Goal: Complete application form

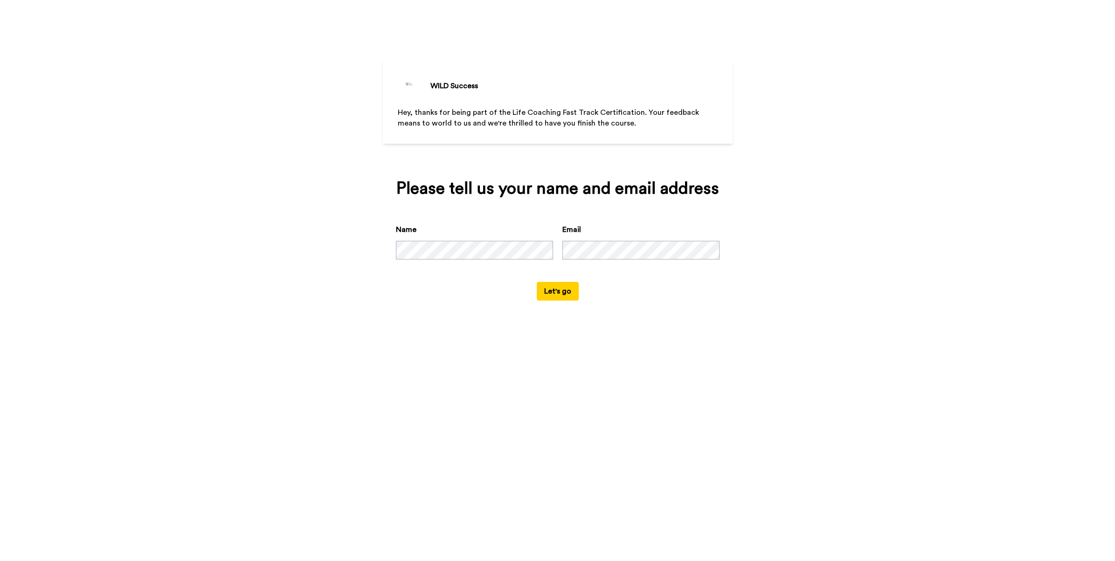
click at [564, 296] on button "Let's go" at bounding box center [558, 291] width 42 height 19
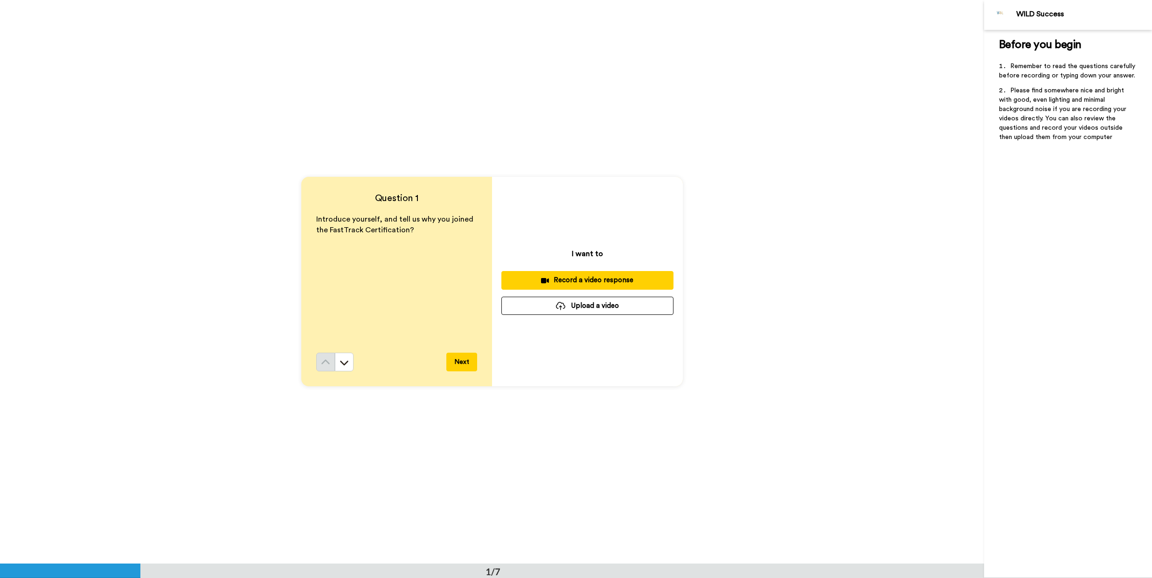
click at [593, 281] on div "Record a video response" at bounding box center [587, 280] width 157 height 10
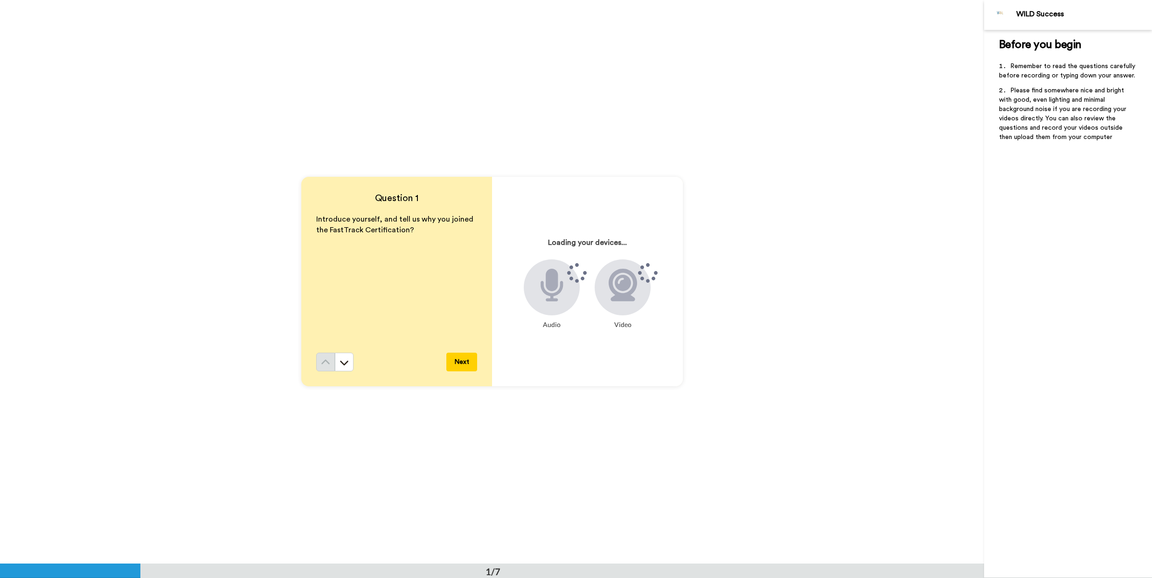
click at [588, 341] on div "Loading your devices... Audio Video" at bounding box center [587, 281] width 191 height 209
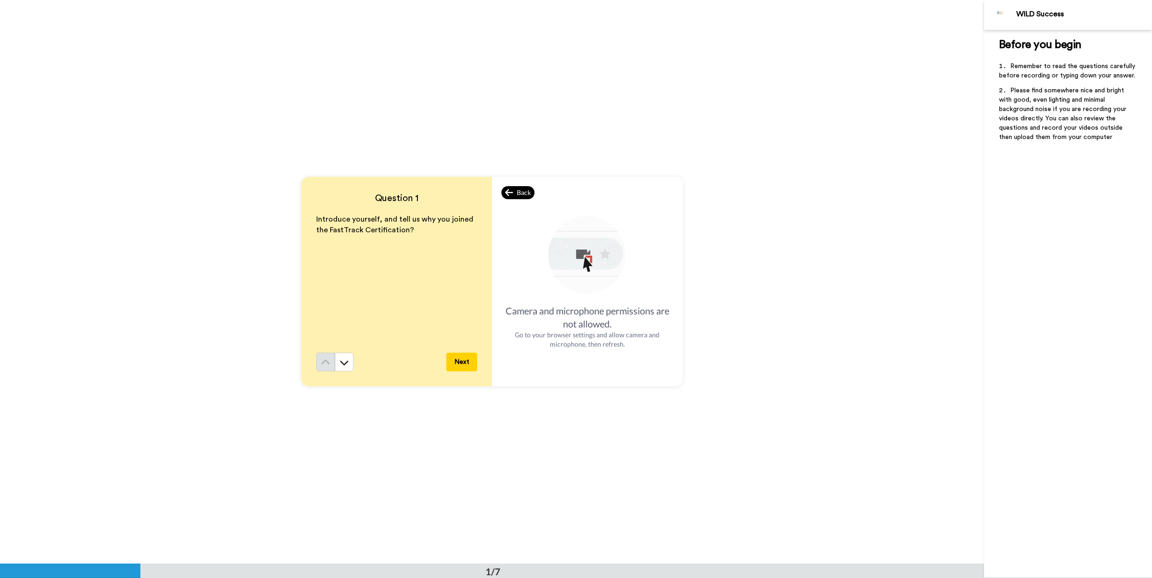
click at [518, 190] on span "Back" at bounding box center [524, 192] width 14 height 9
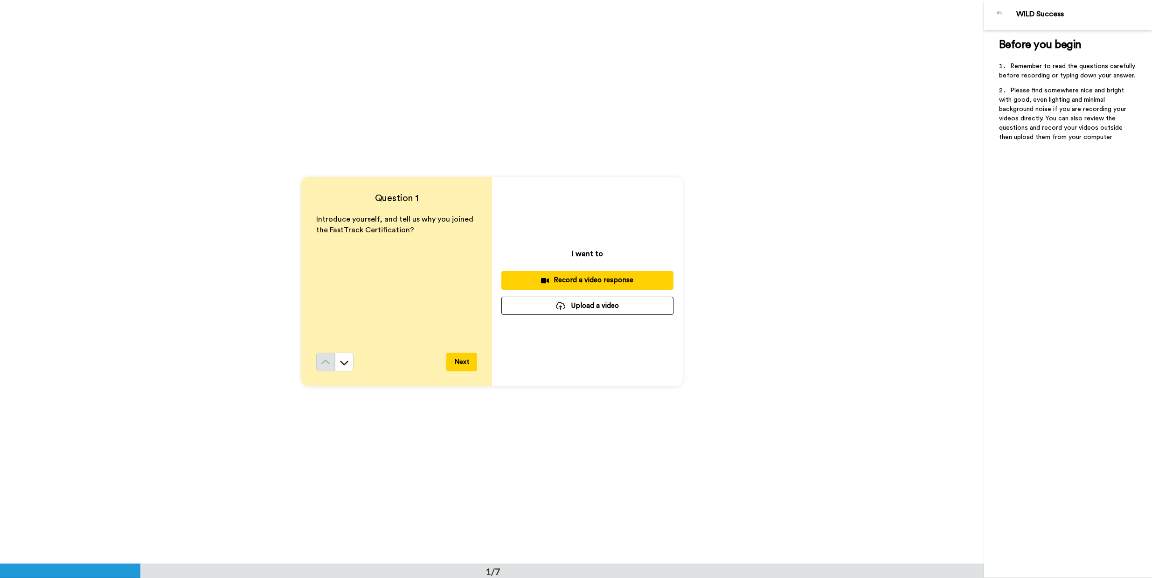
click at [578, 278] on div "Record a video response" at bounding box center [587, 280] width 157 height 10
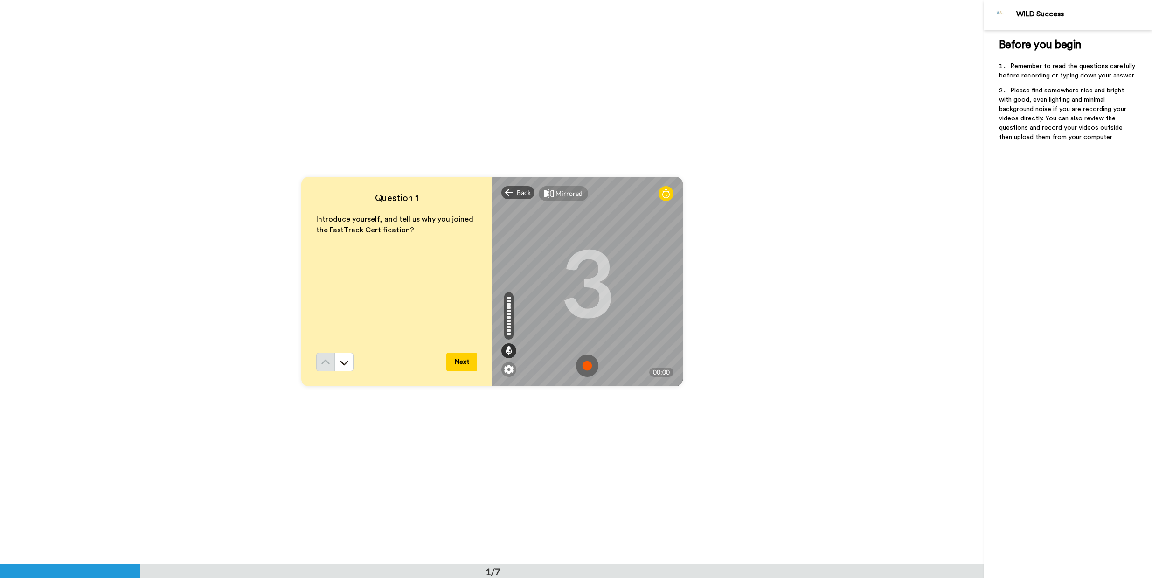
click at [586, 365] on img at bounding box center [587, 366] width 22 height 22
click at [512, 191] on div "Back" at bounding box center [519, 192] width 34 height 13
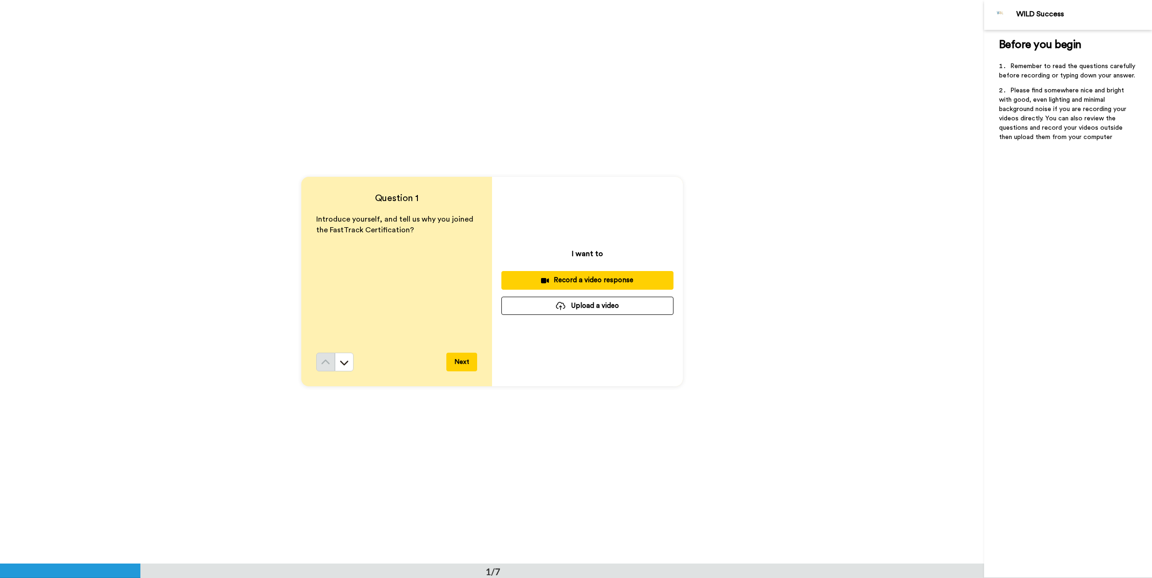
click at [557, 277] on div "Record a video response" at bounding box center [587, 280] width 157 height 10
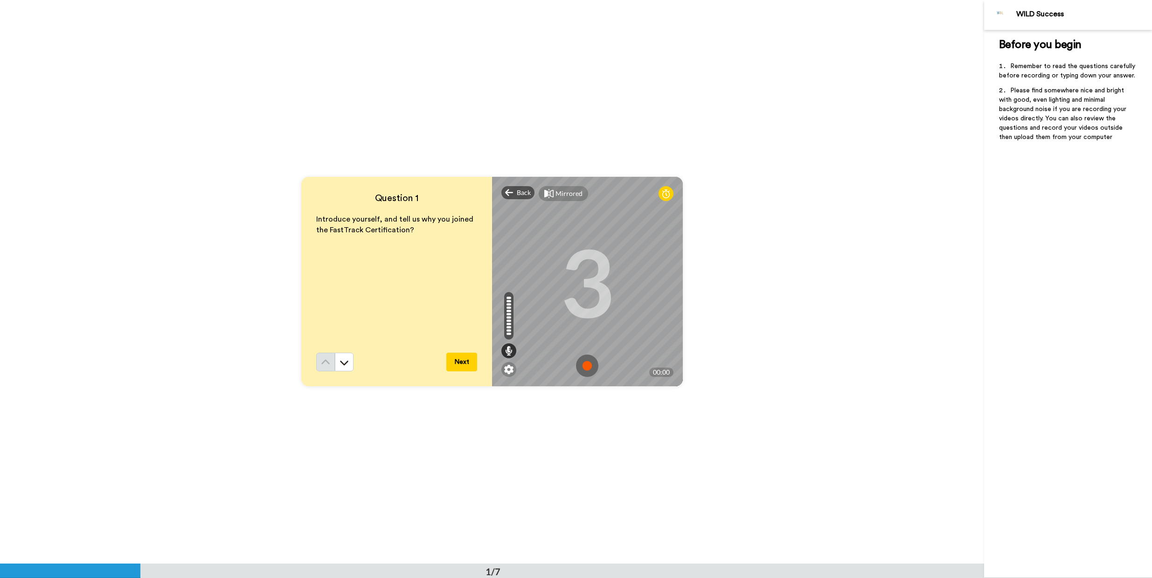
click at [582, 364] on img at bounding box center [587, 366] width 22 height 22
click at [594, 367] on img at bounding box center [587, 366] width 22 height 22
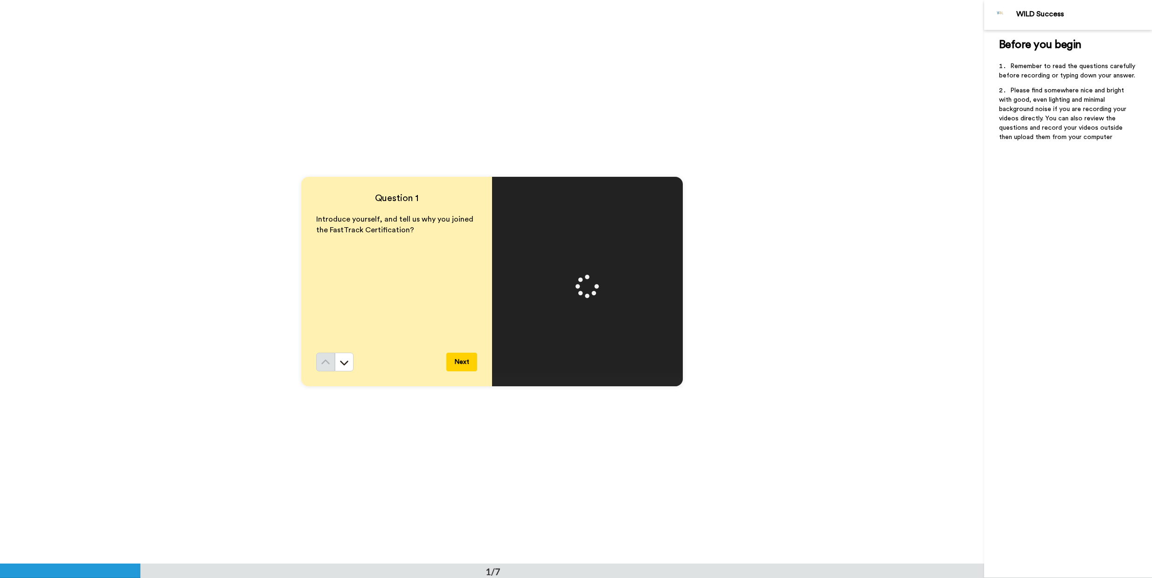
click at [459, 360] on button "Next" at bounding box center [461, 362] width 31 height 19
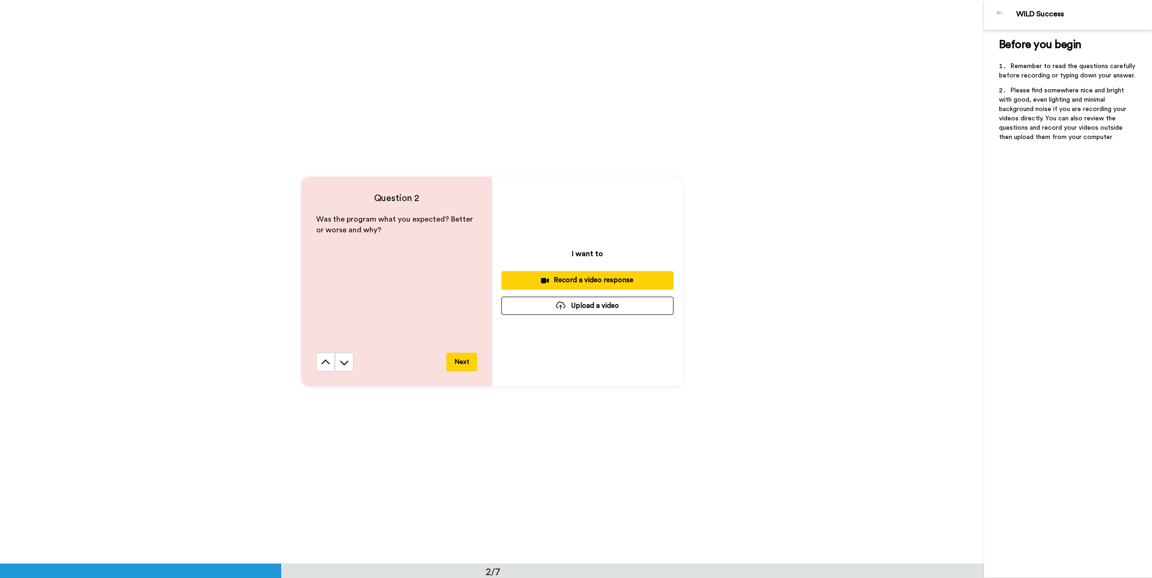
scroll to position [564, 0]
click at [602, 279] on div "Record a video response" at bounding box center [587, 280] width 157 height 10
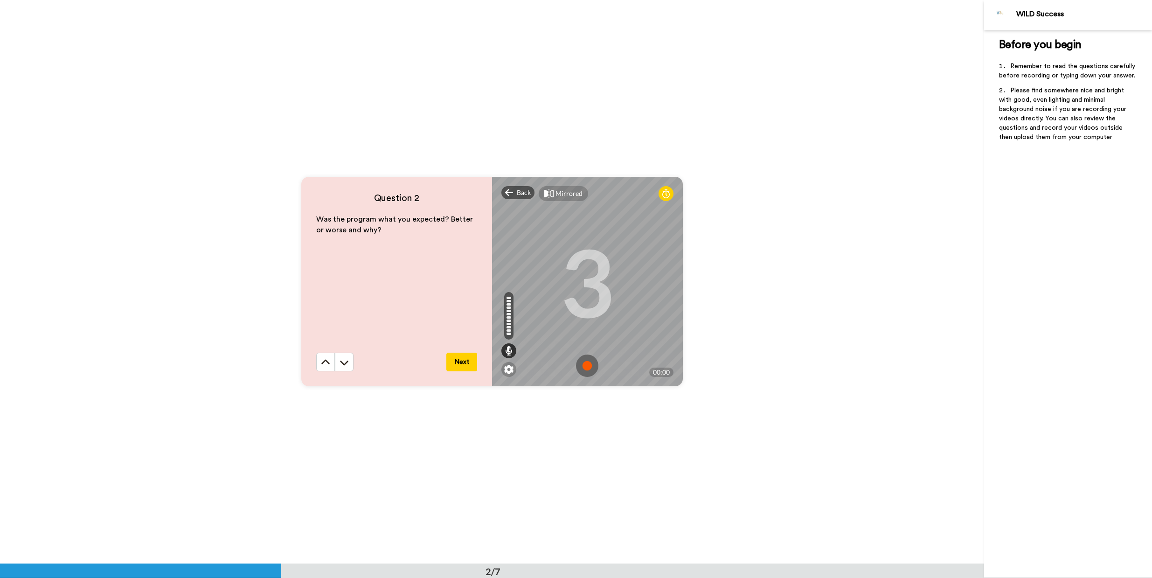
click at [585, 366] on img at bounding box center [587, 366] width 22 height 22
click at [590, 366] on img at bounding box center [587, 366] width 22 height 22
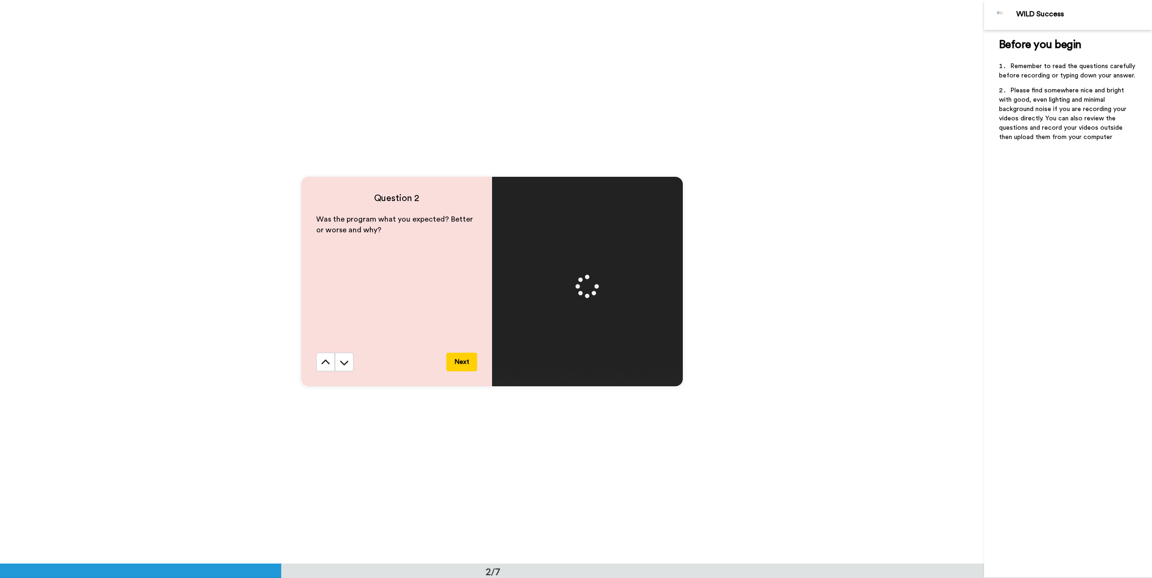
click at [460, 362] on button "Next" at bounding box center [461, 362] width 31 height 19
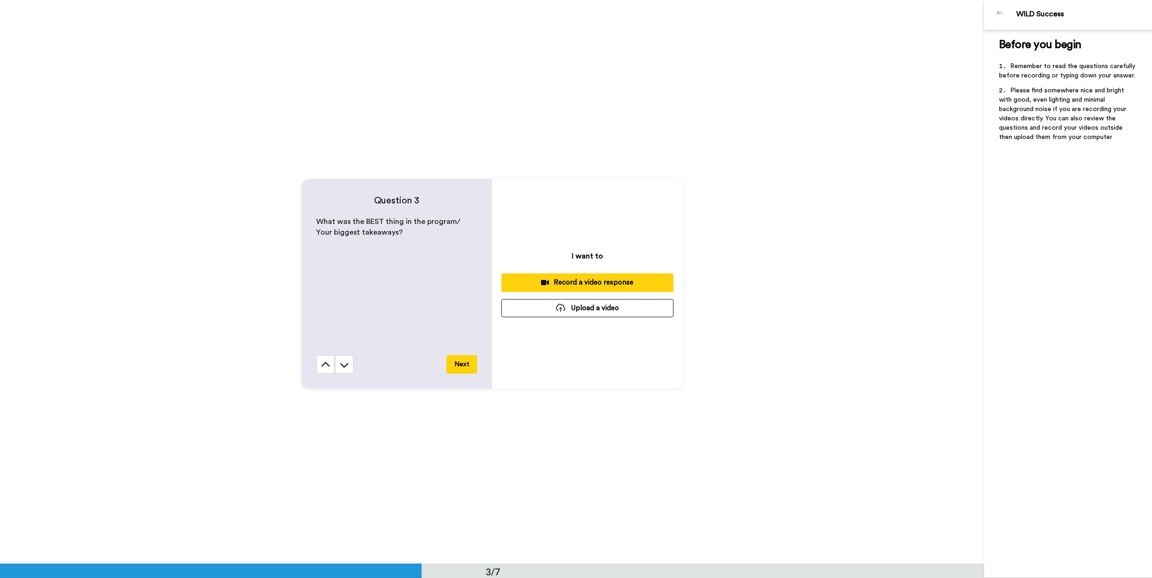
scroll to position [1127, 0]
click at [578, 279] on div "Record a video response" at bounding box center [587, 280] width 157 height 10
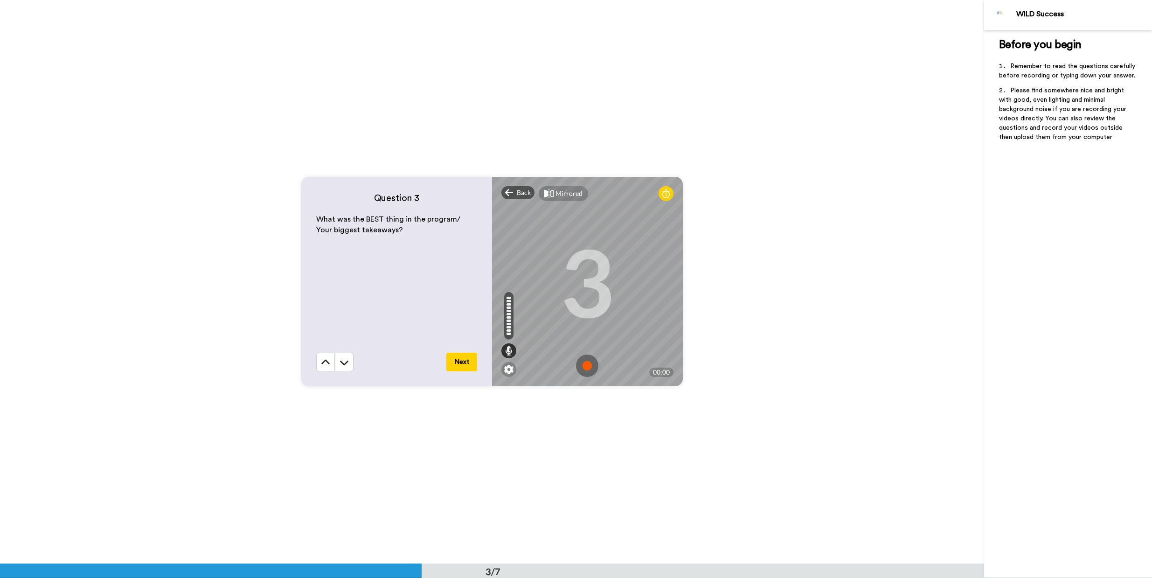
click at [585, 362] on img at bounding box center [587, 366] width 22 height 22
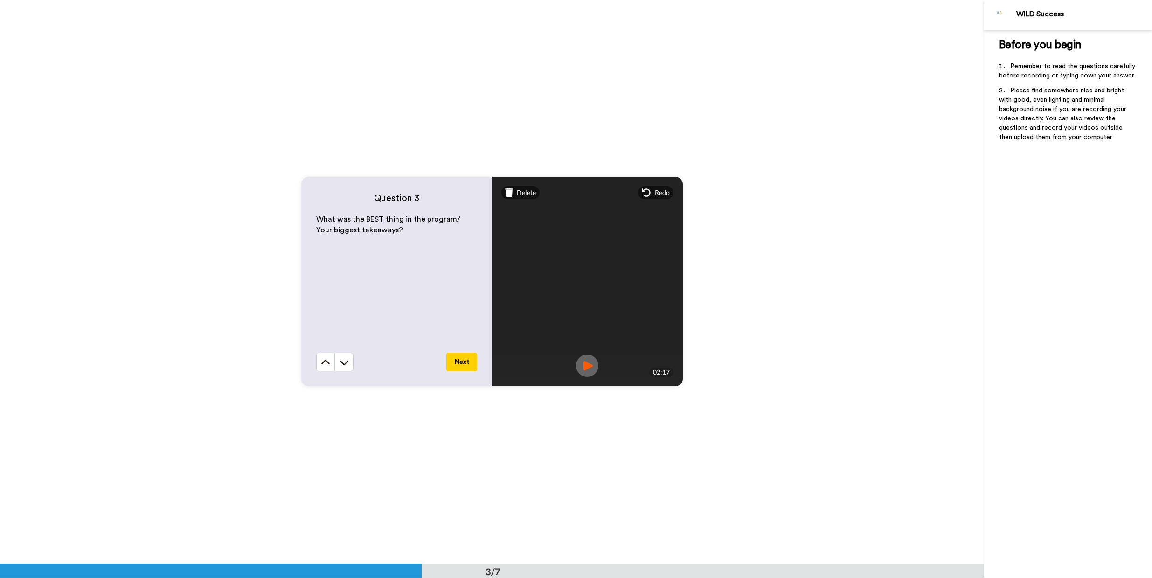
click at [457, 359] on button "Next" at bounding box center [461, 362] width 31 height 19
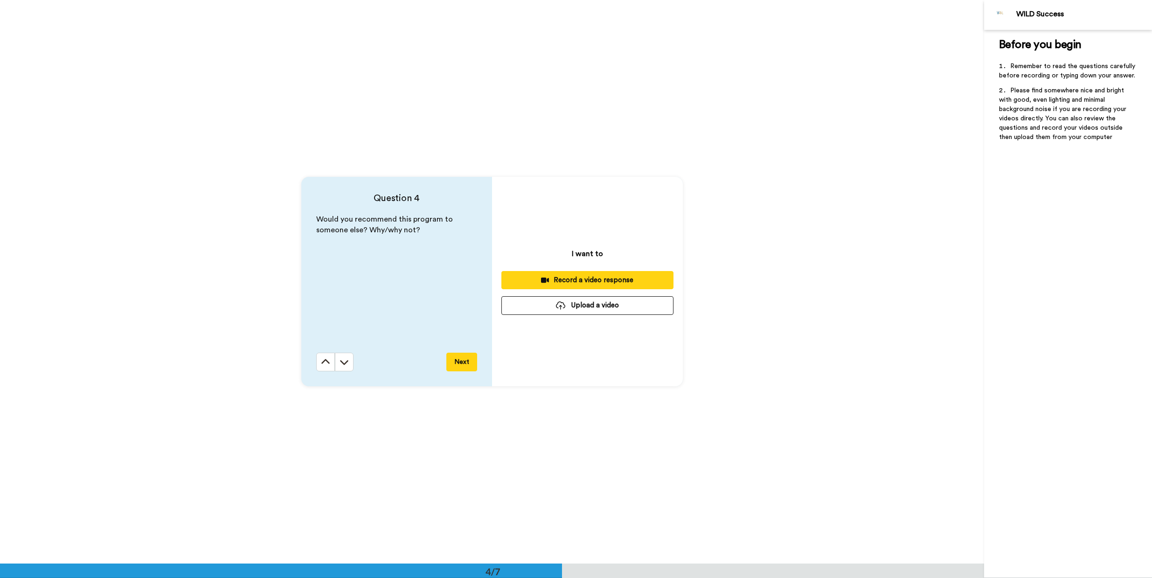
scroll to position [1691, 0]
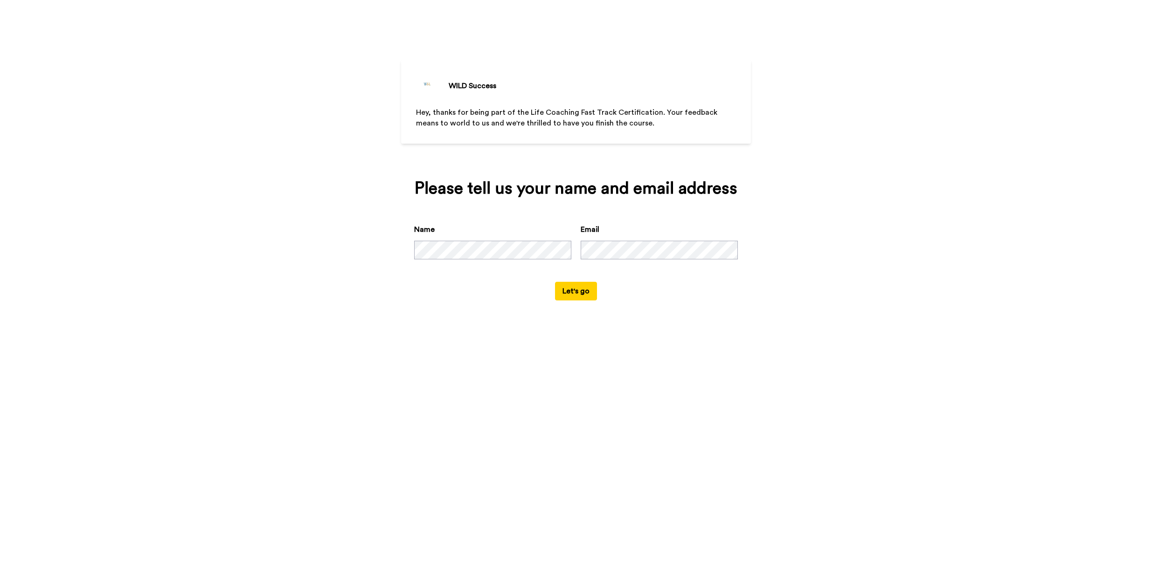
click at [578, 291] on button "Let's go" at bounding box center [576, 291] width 42 height 19
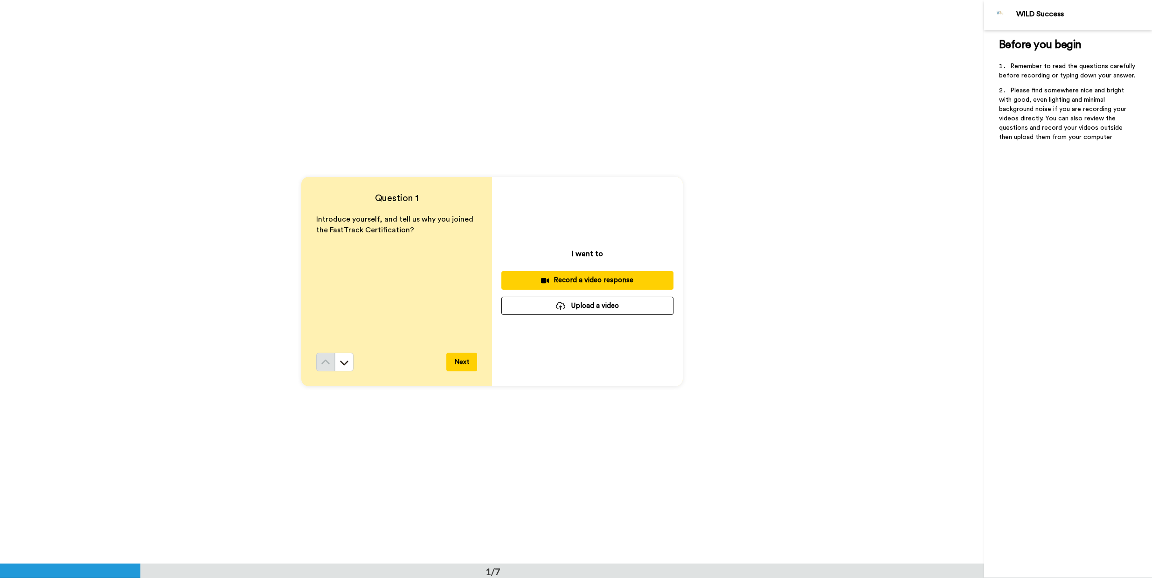
click at [595, 281] on div "Record a video response" at bounding box center [587, 280] width 157 height 10
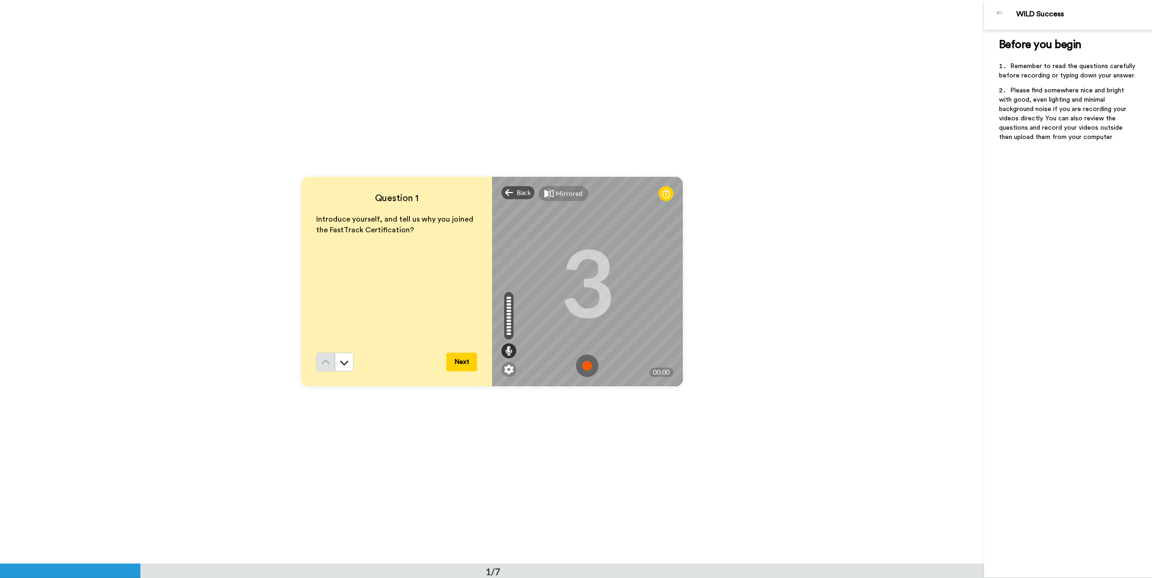
click at [591, 363] on img at bounding box center [587, 366] width 22 height 22
click at [515, 184] on div "Mirrored Redo" at bounding box center [587, 186] width 191 height 19
click at [513, 190] on div "Back" at bounding box center [519, 192] width 34 height 13
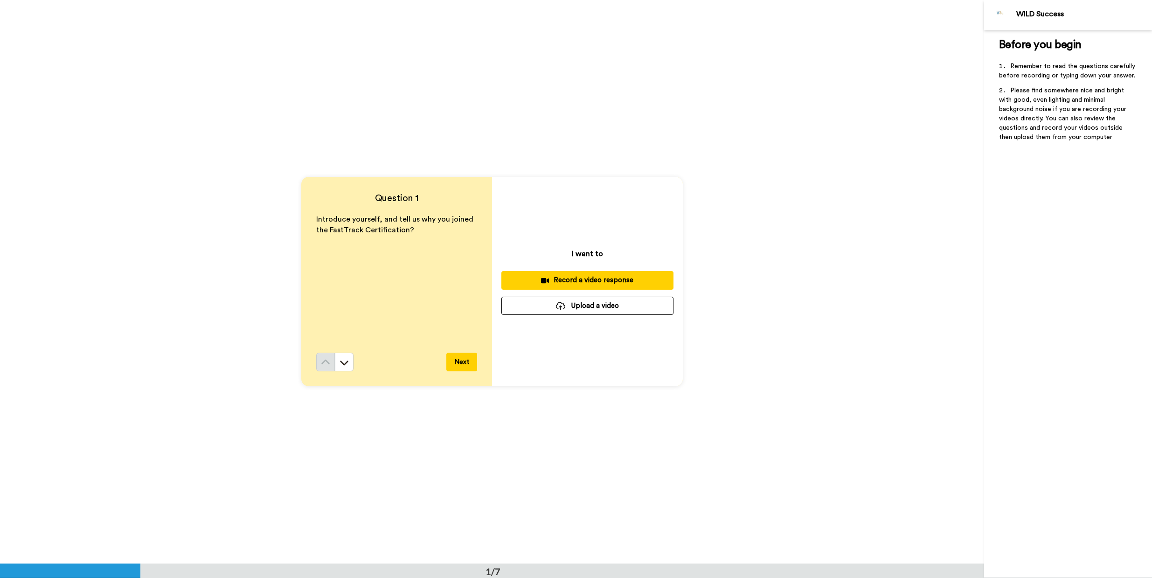
click at [597, 279] on div "Record a video response" at bounding box center [587, 280] width 157 height 10
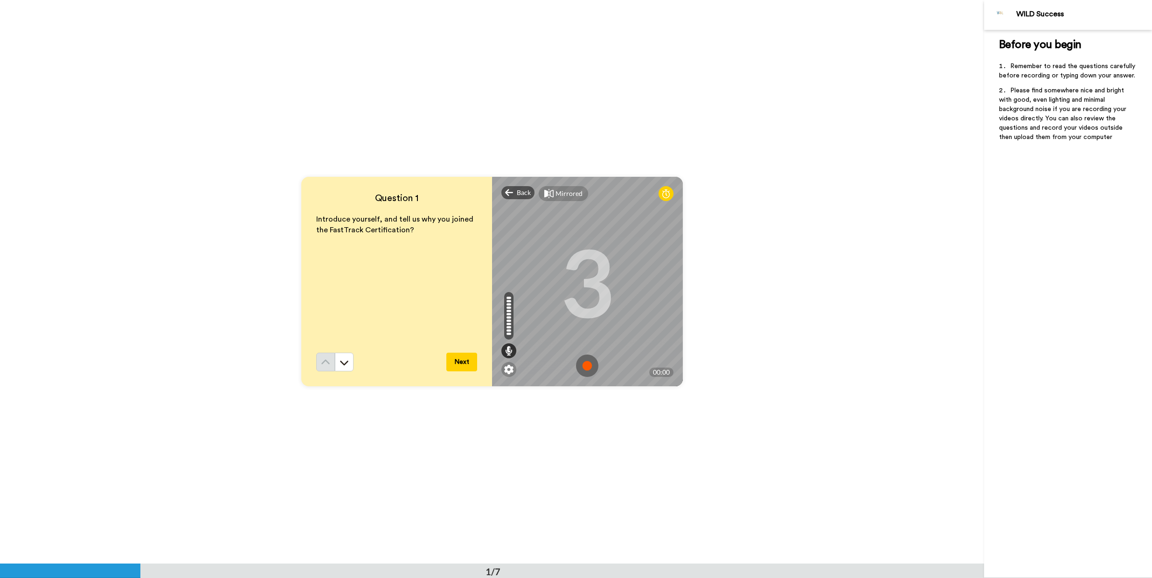
click at [582, 363] on img at bounding box center [587, 366] width 22 height 22
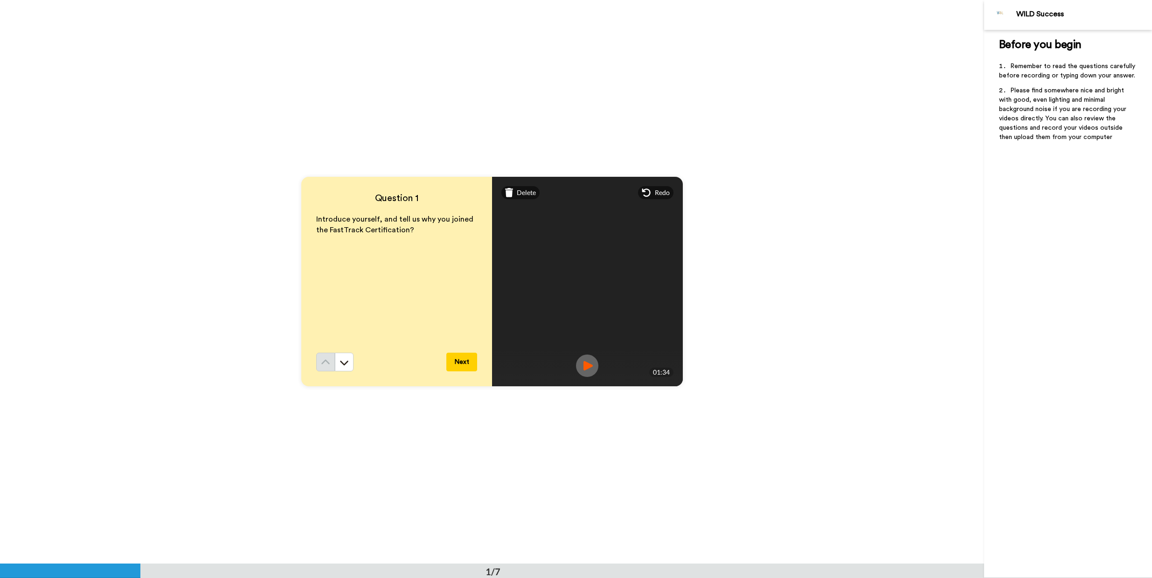
click at [461, 362] on button "Next" at bounding box center [461, 362] width 31 height 19
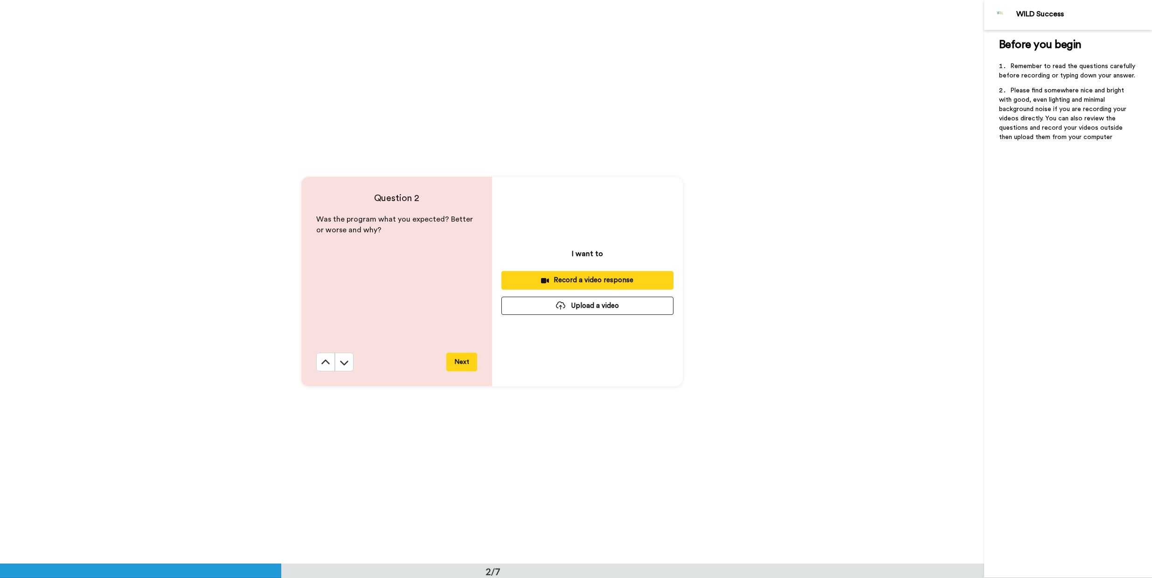
scroll to position [564, 0]
click at [581, 277] on div "Record a video response" at bounding box center [587, 280] width 157 height 10
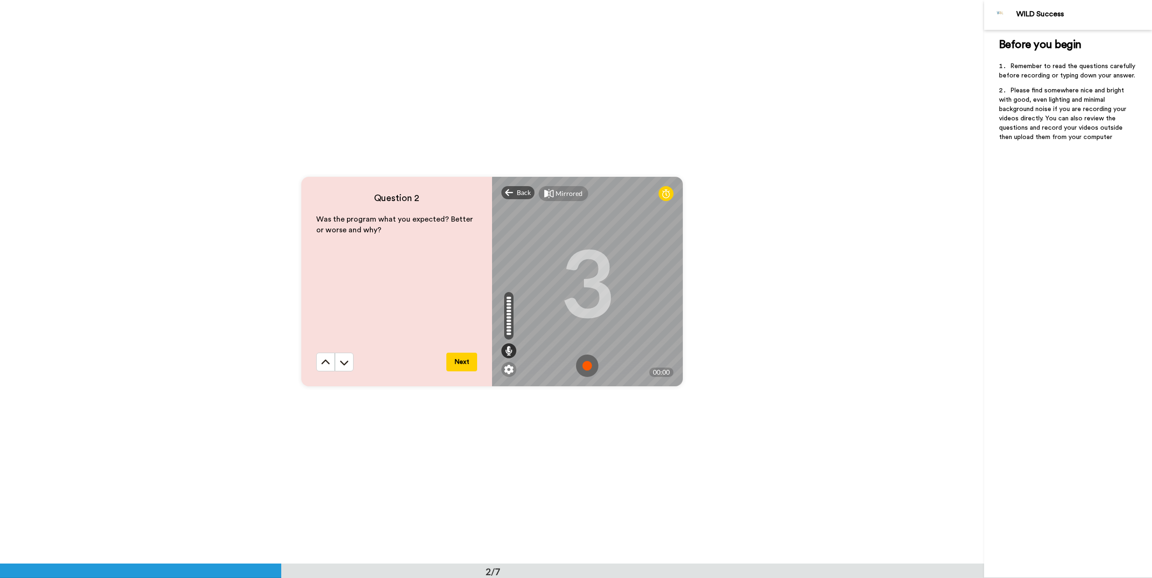
click at [582, 365] on img at bounding box center [587, 366] width 22 height 22
click at [582, 364] on img at bounding box center [587, 366] width 22 height 22
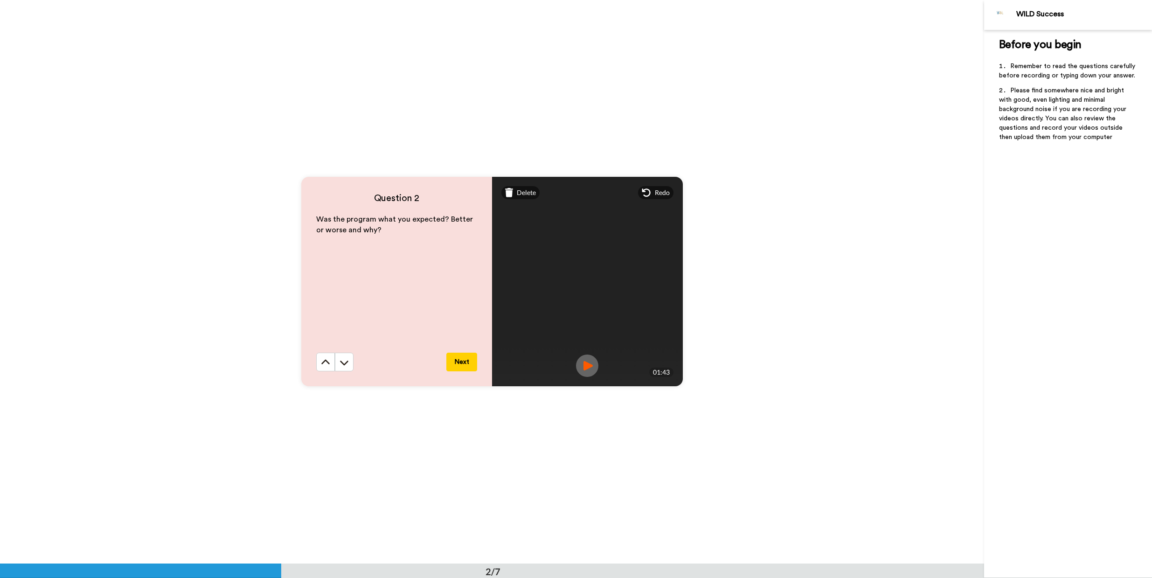
click at [457, 359] on button "Next" at bounding box center [461, 362] width 31 height 19
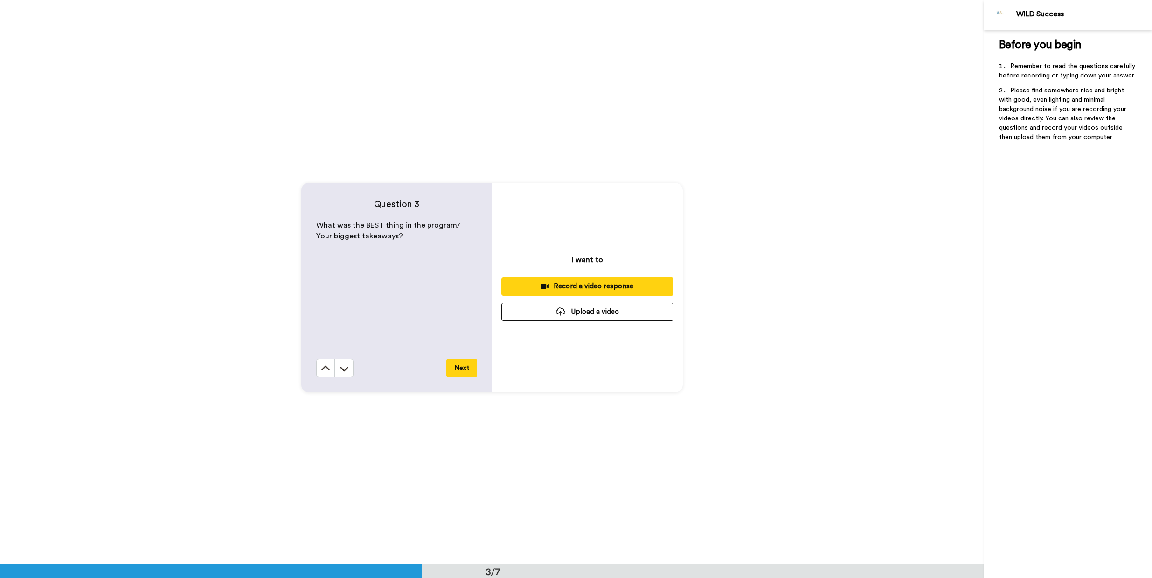
scroll to position [1127, 0]
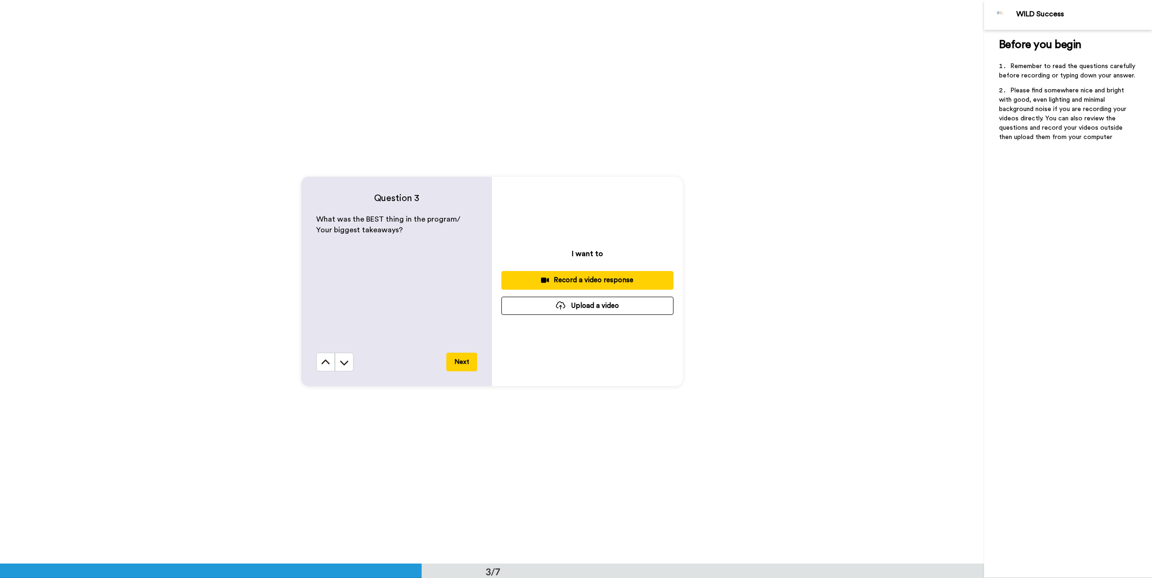
click at [598, 283] on div "Record a video response" at bounding box center [587, 280] width 157 height 10
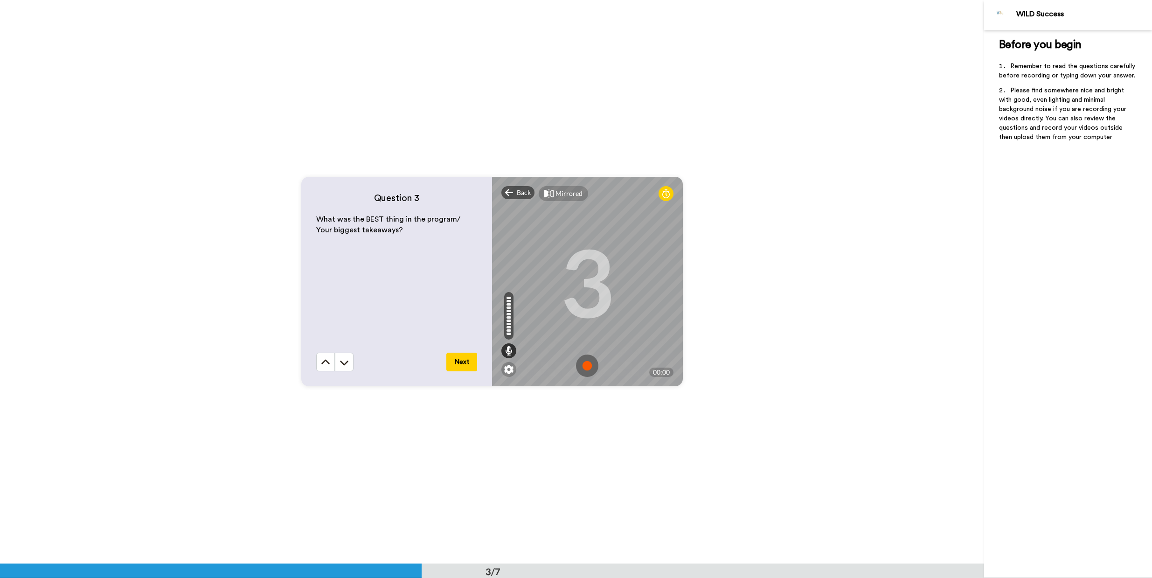
click at [585, 365] on img at bounding box center [587, 366] width 22 height 22
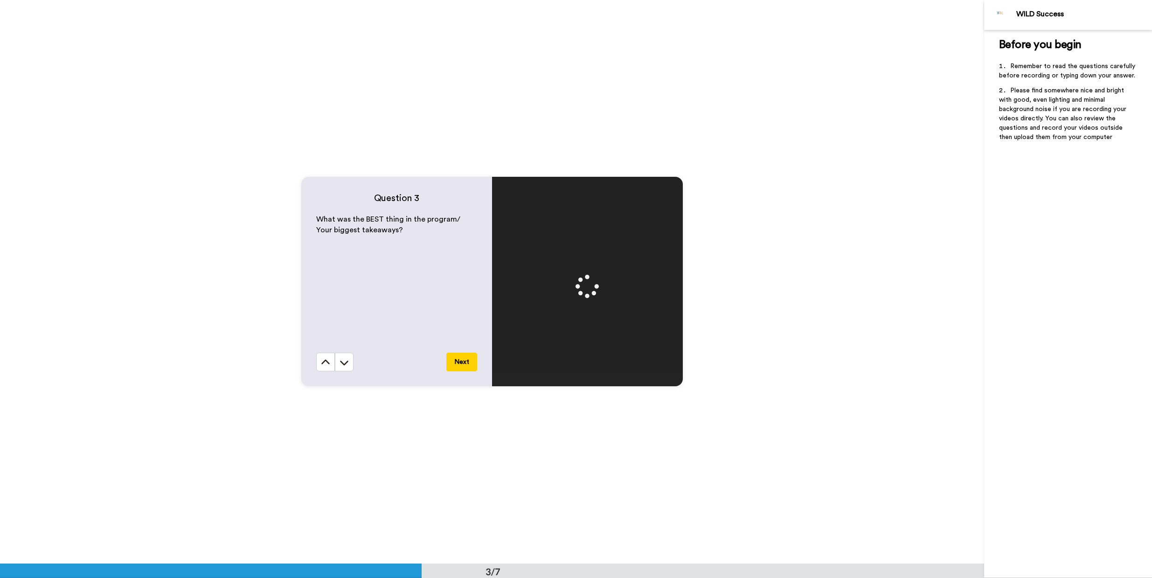
click at [464, 361] on button "Next" at bounding box center [461, 362] width 31 height 19
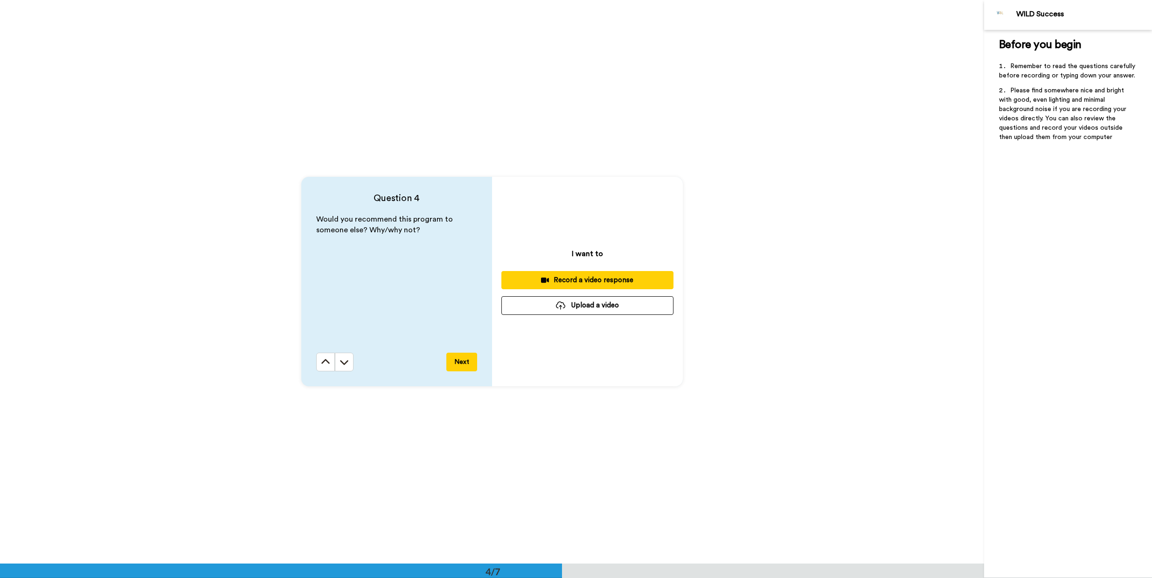
scroll to position [1691, 0]
click at [578, 280] on div "Record a video response" at bounding box center [587, 280] width 157 height 10
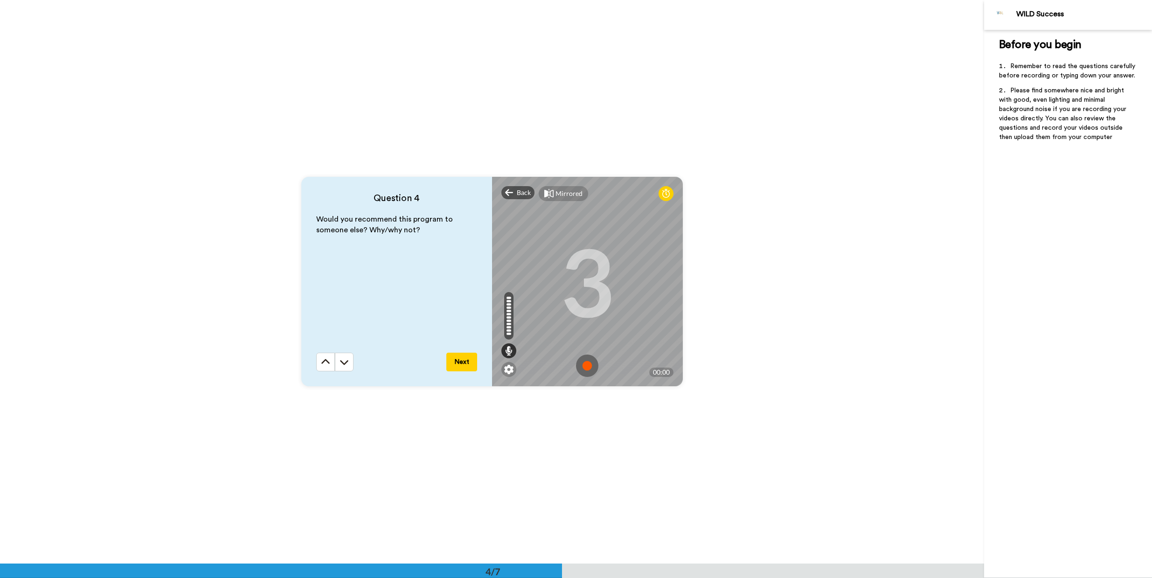
click at [586, 372] on img at bounding box center [587, 366] width 22 height 22
click at [517, 192] on span "Back" at bounding box center [524, 192] width 14 height 9
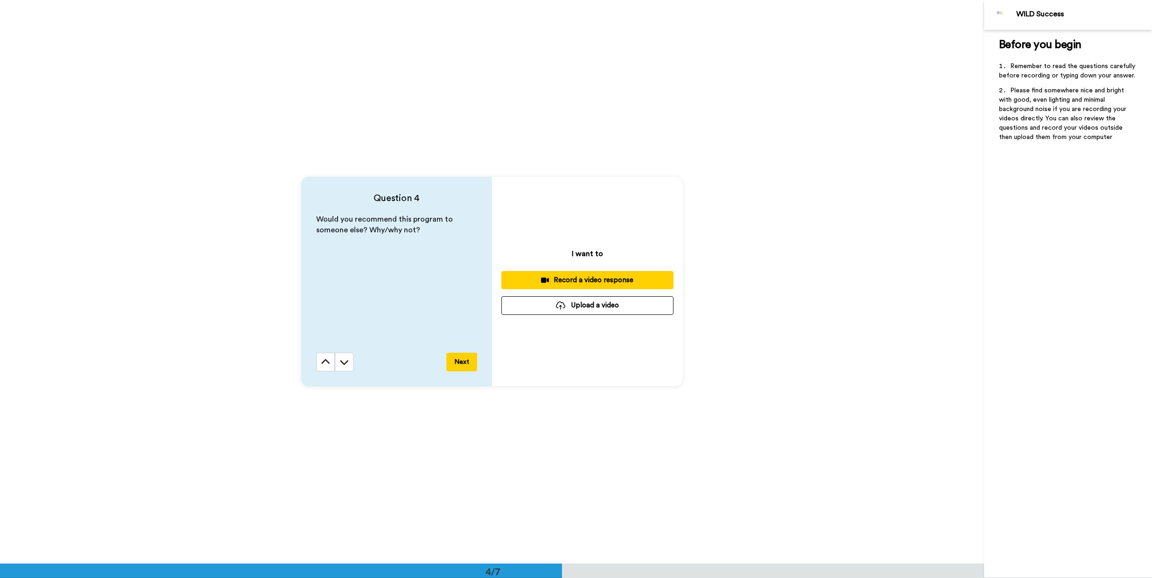
click at [560, 275] on div "Record a video response" at bounding box center [587, 280] width 157 height 10
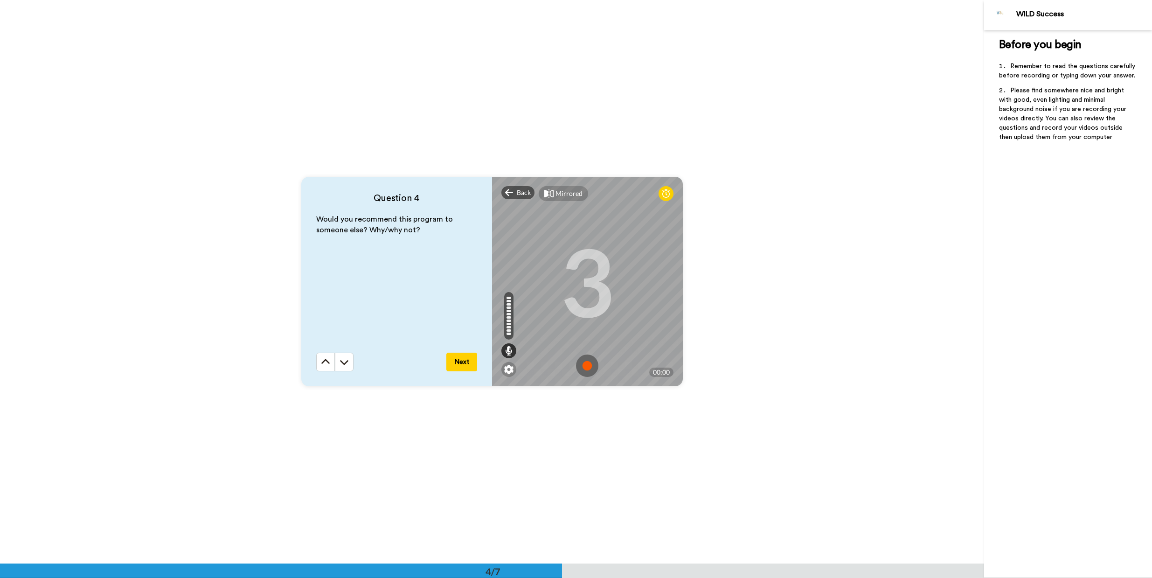
click at [582, 365] on img at bounding box center [587, 366] width 22 height 22
click at [591, 364] on img at bounding box center [587, 366] width 22 height 22
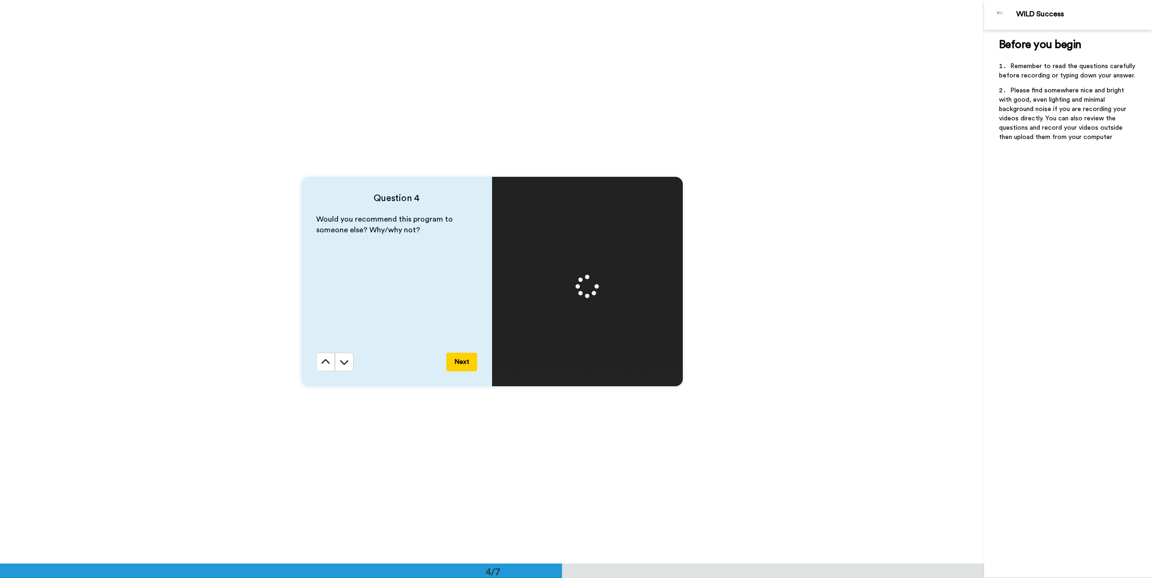
click at [465, 359] on button "Next" at bounding box center [461, 362] width 31 height 19
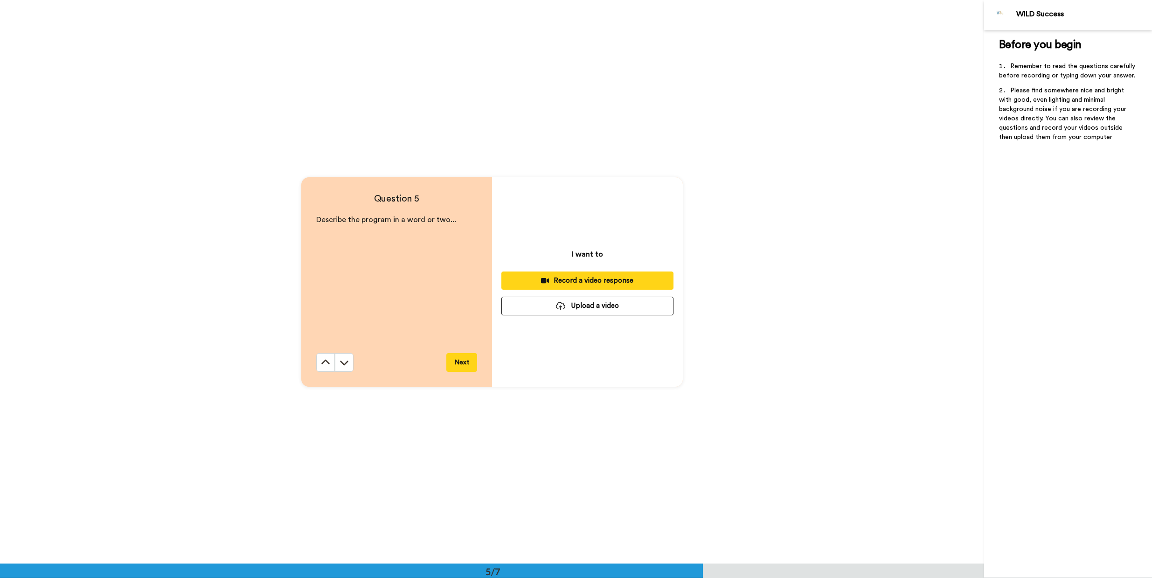
scroll to position [2254, 0]
click at [596, 280] on div "Record a video response" at bounding box center [587, 280] width 157 height 10
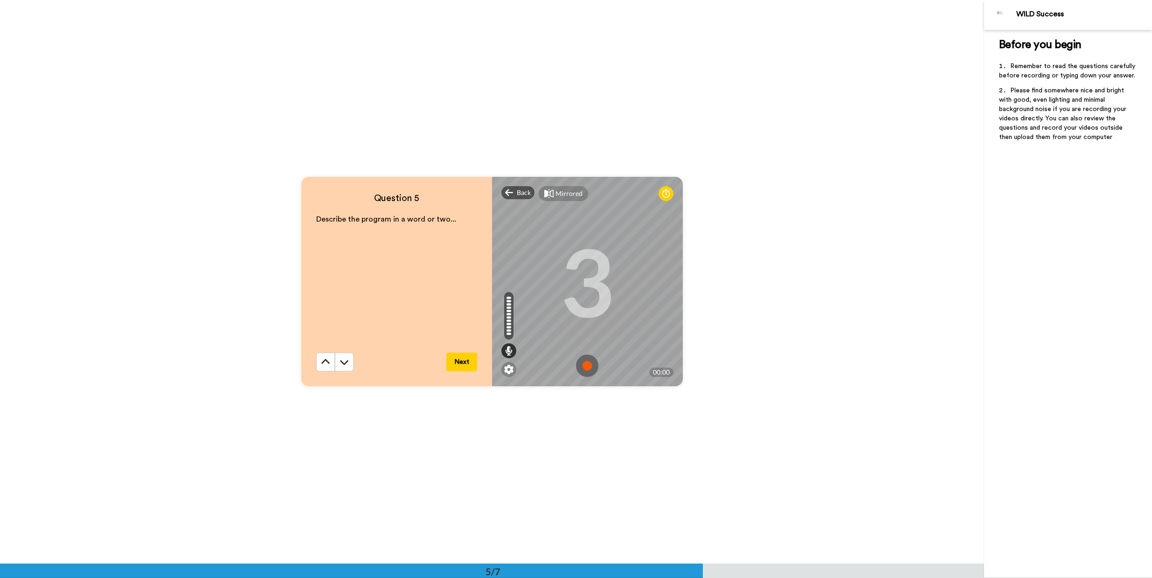
click at [580, 366] on img at bounding box center [587, 366] width 22 height 22
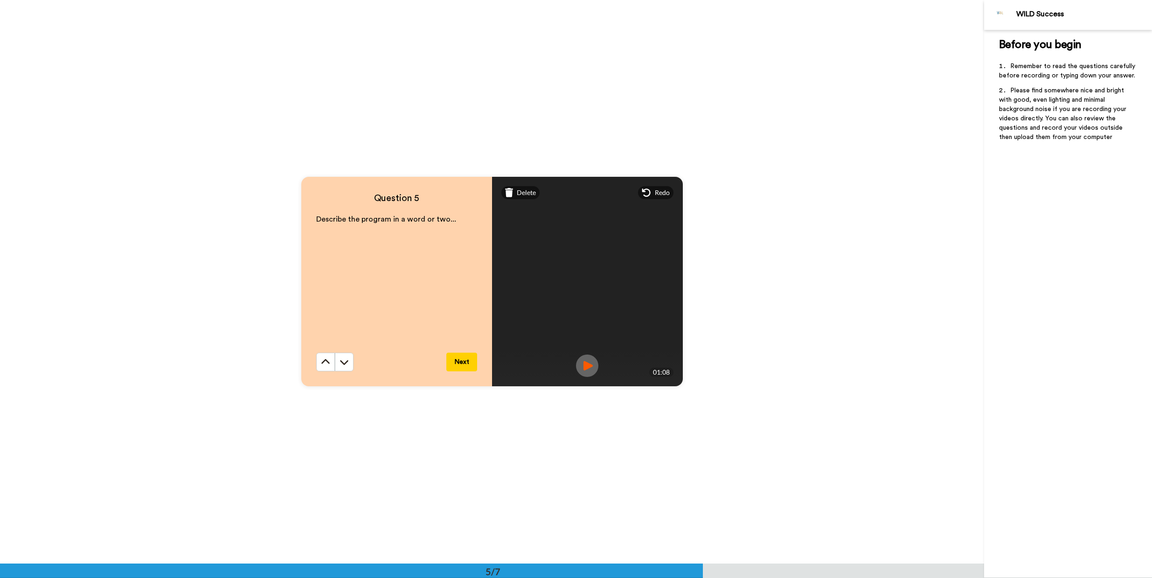
click at [468, 359] on button "Next" at bounding box center [461, 362] width 31 height 19
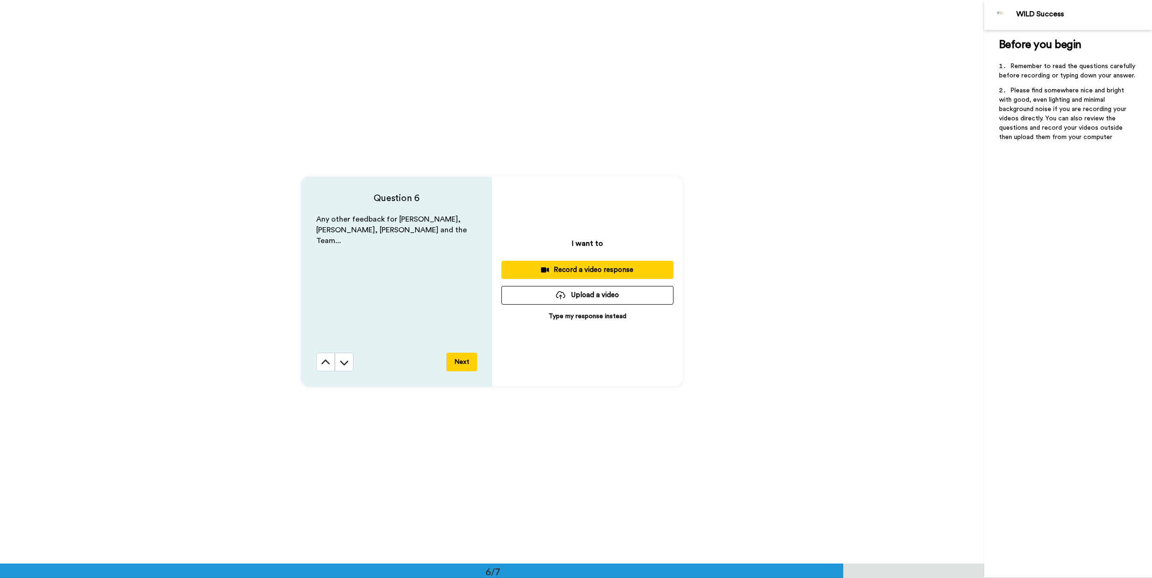
scroll to position [2818, 0]
click at [598, 266] on div "Record a video response" at bounding box center [587, 270] width 157 height 10
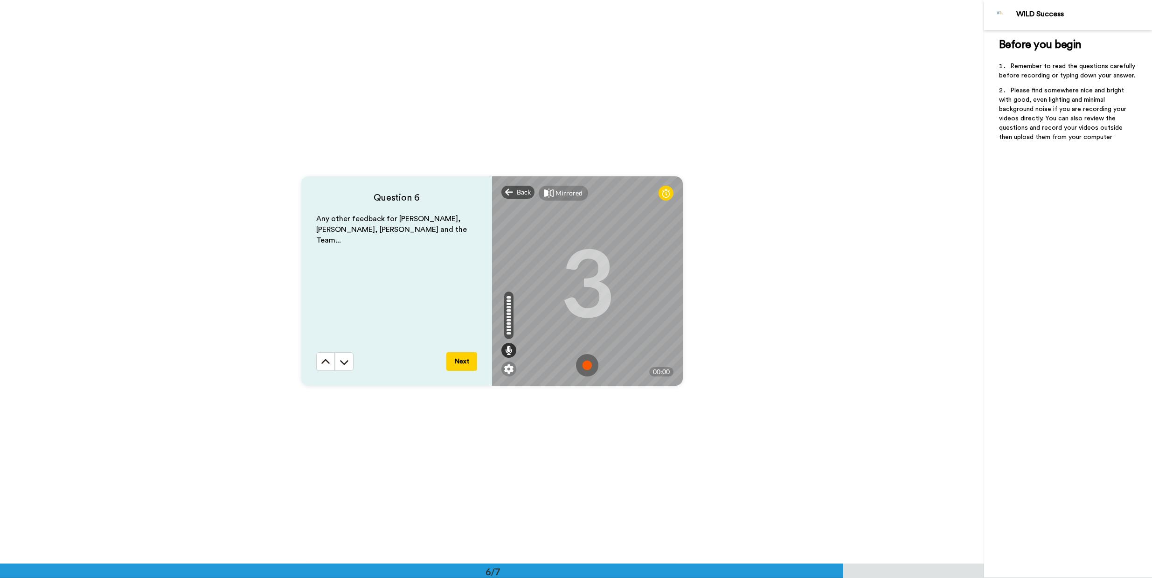
click at [583, 366] on img at bounding box center [587, 365] width 22 height 22
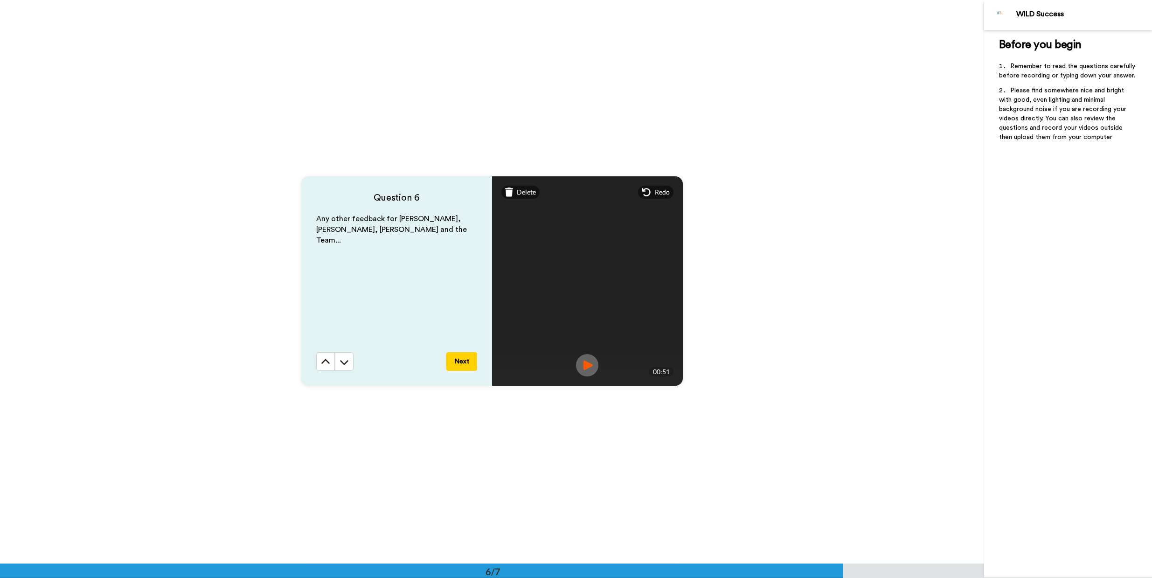
click at [455, 360] on button "Next" at bounding box center [461, 361] width 31 height 19
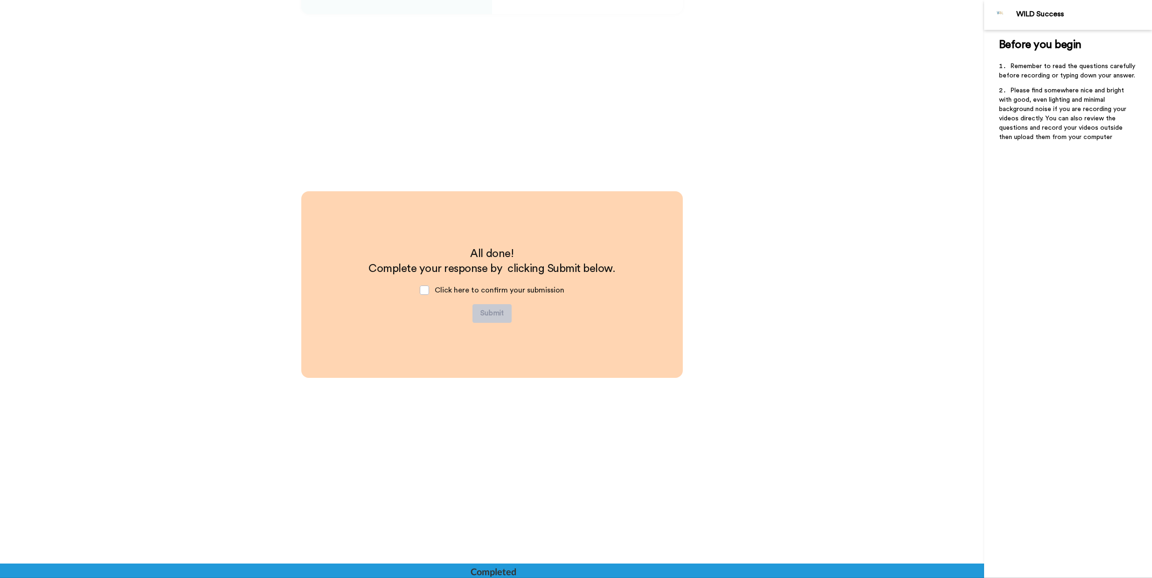
scroll to position [3192, 0]
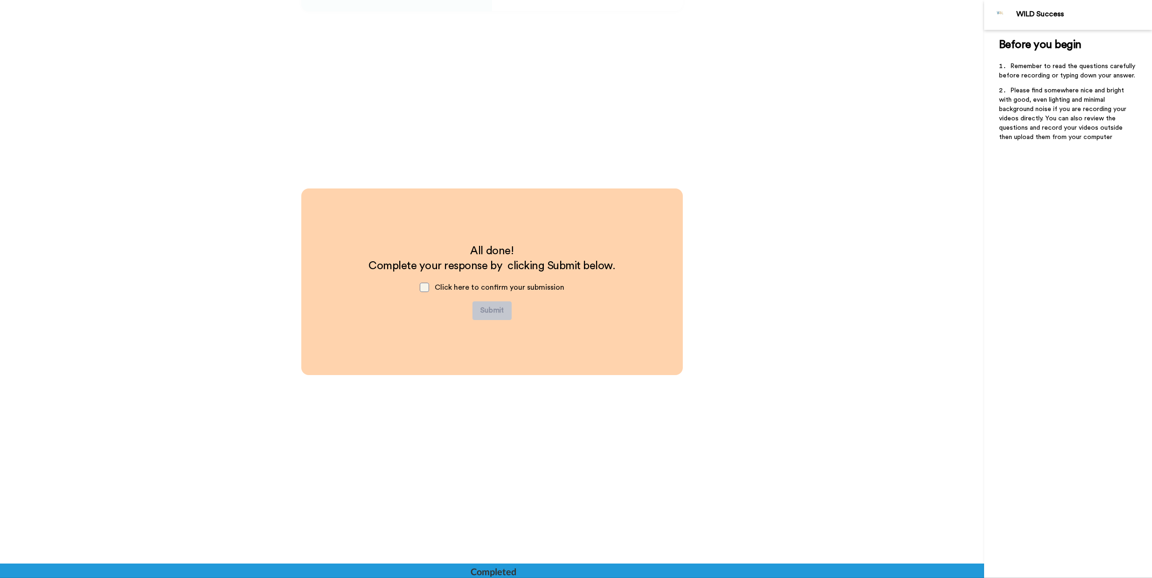
click at [420, 287] on span at bounding box center [424, 287] width 9 height 9
click at [490, 306] on button "Submit" at bounding box center [492, 310] width 39 height 19
